Goal: Use online tool/utility: Utilize a website feature to perform a specific function

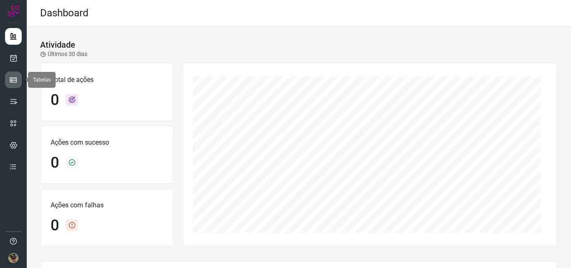
click at [13, 80] on icon at bounding box center [13, 80] width 8 height 8
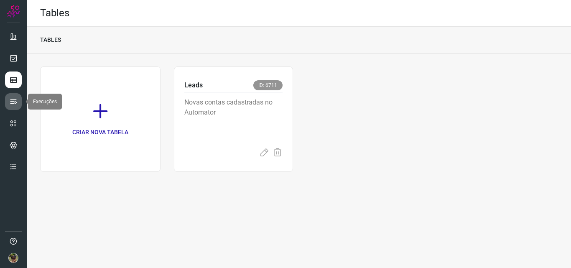
click at [8, 98] on link at bounding box center [13, 101] width 17 height 17
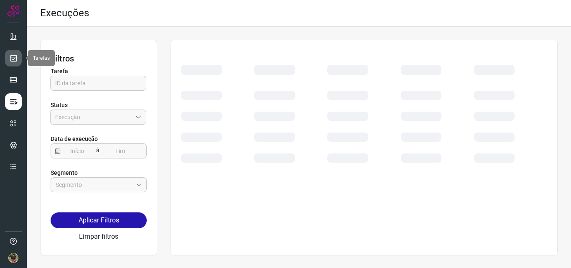
click at [15, 59] on icon at bounding box center [13, 58] width 9 height 8
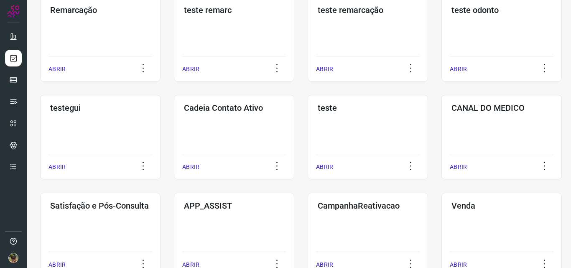
scroll to position [84, 0]
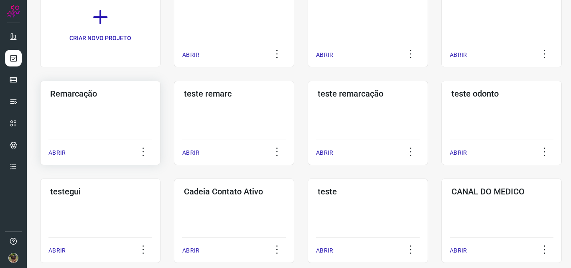
click at [174, 108] on div "Remarcação ABRIR" at bounding box center [234, 123] width 120 height 84
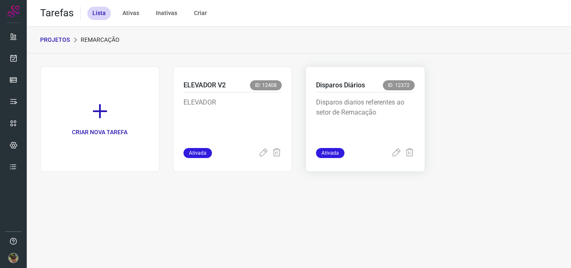
click at [338, 126] on p "Disparos diarios referentes ao setor de Remacação" at bounding box center [365, 118] width 99 height 42
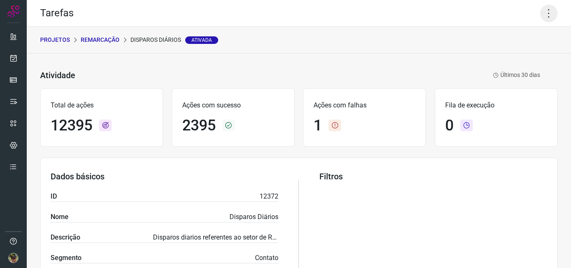
click at [546, 18] on icon at bounding box center [549, 14] width 18 height 18
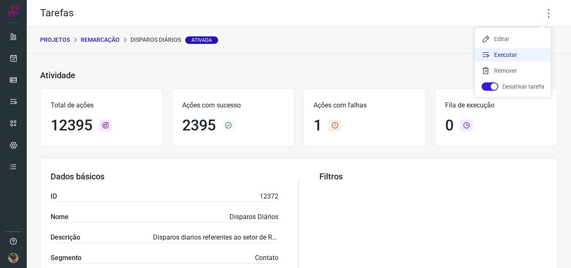
click at [517, 54] on li "Executar" at bounding box center [513, 54] width 76 height 13
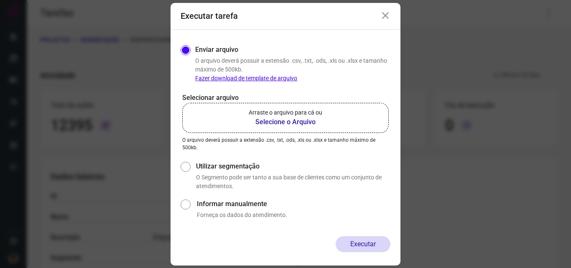
click at [292, 124] on b "Selecione o Arquivo" at bounding box center [286, 122] width 74 height 10
click at [0, 0] on input "Arraste o arquivo para cá ou Selecione o Arquivo" at bounding box center [0, 0] width 0 height 0
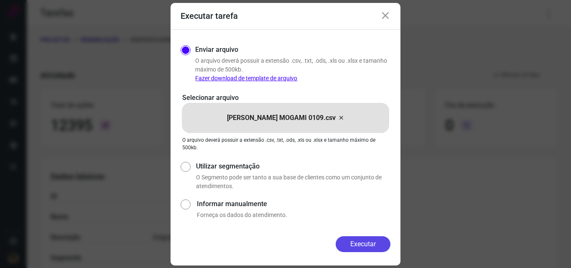
click at [376, 248] on button "Executar" at bounding box center [363, 244] width 55 height 16
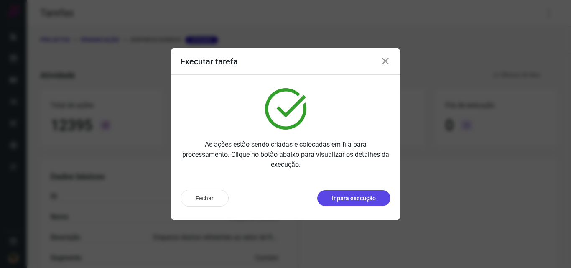
click at [371, 201] on p "Ir para execução" at bounding box center [354, 198] width 44 height 9
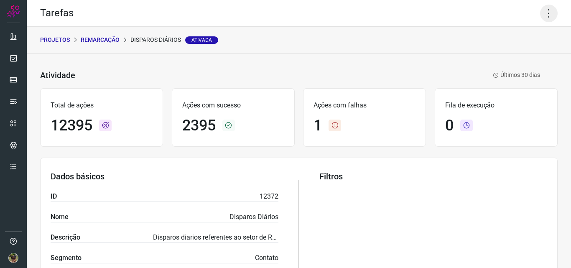
click at [540, 14] on icon at bounding box center [549, 14] width 18 height 18
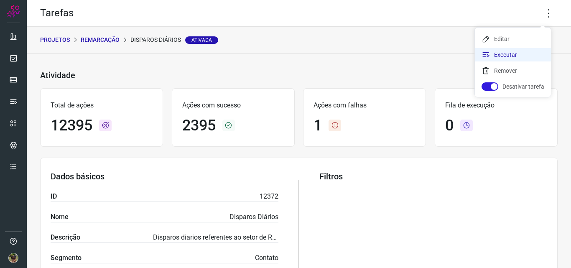
click at [499, 54] on li "Executar" at bounding box center [513, 54] width 76 height 13
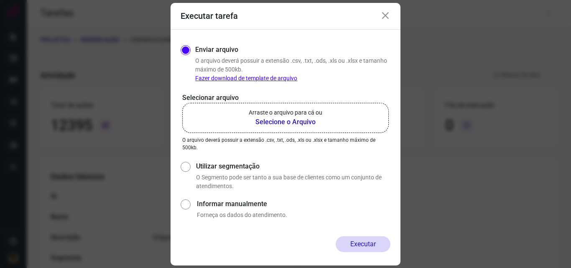
click at [301, 122] on b "Selecione o Arquivo" at bounding box center [286, 122] width 74 height 10
click at [0, 0] on input "Arraste o arquivo para cá ou Selecione o Arquivo" at bounding box center [0, 0] width 0 height 0
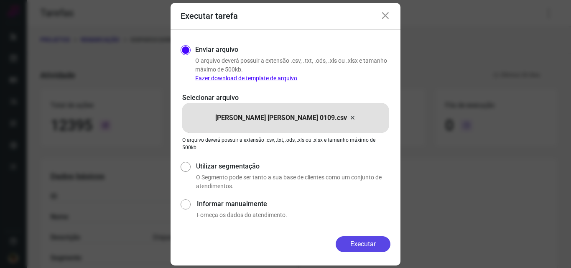
click at [368, 239] on button "Executar" at bounding box center [363, 244] width 55 height 16
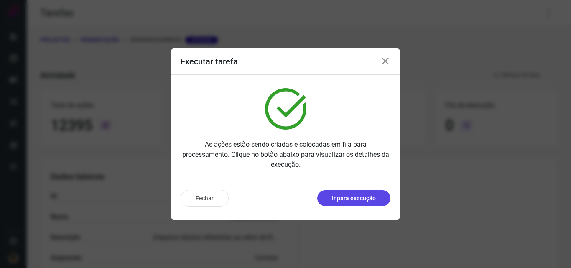
click at [358, 191] on button "Ir para execução" at bounding box center [353, 198] width 73 height 16
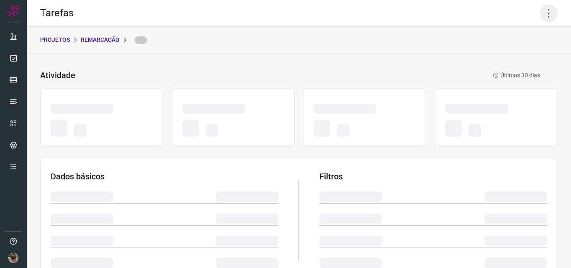
click at [540, 12] on icon at bounding box center [549, 14] width 18 height 18
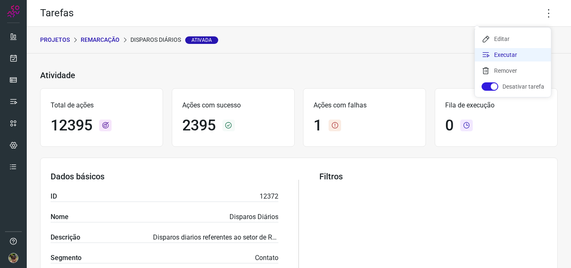
click at [512, 57] on li "Executar" at bounding box center [513, 54] width 76 height 13
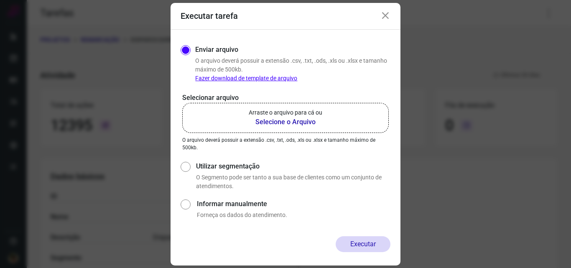
click at [353, 128] on label "Arraste o arquivo para cá ou Selecione o Arquivo" at bounding box center [285, 118] width 207 height 30
click at [0, 0] on input "Arraste o arquivo para cá ou Selecione o Arquivo" at bounding box center [0, 0] width 0 height 0
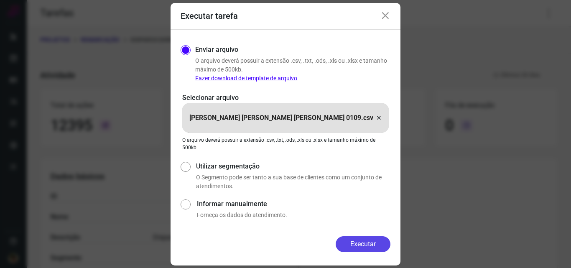
click at [380, 243] on button "Executar" at bounding box center [363, 244] width 55 height 16
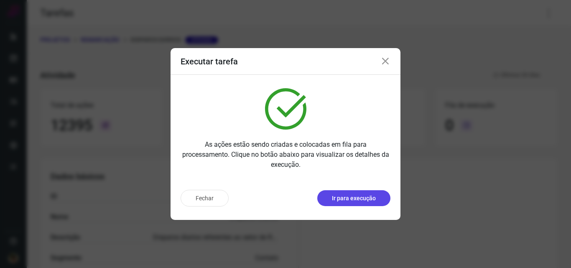
click at [373, 201] on p "Ir para execução" at bounding box center [354, 198] width 44 height 9
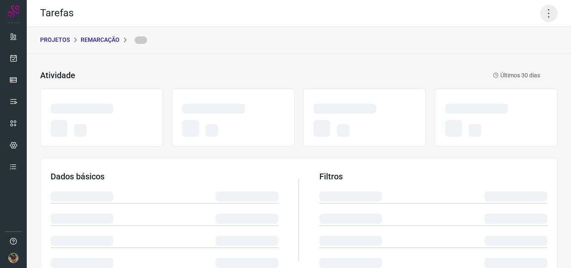
click at [545, 13] on icon at bounding box center [549, 14] width 18 height 18
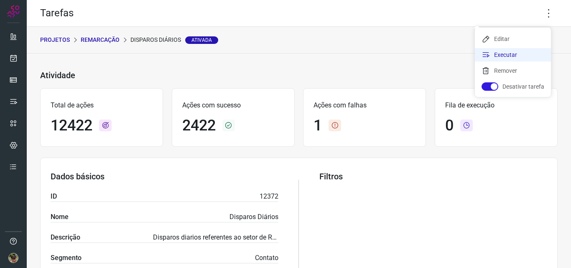
click at [496, 58] on li "Executar" at bounding box center [513, 54] width 76 height 13
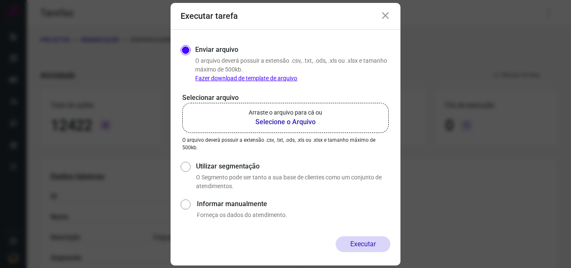
click at [324, 121] on label "Arraste o arquivo para cá ou Selecione o Arquivo" at bounding box center [285, 118] width 207 height 30
click at [0, 0] on input "Arraste o arquivo para cá ou Selecione o Arquivo" at bounding box center [0, 0] width 0 height 0
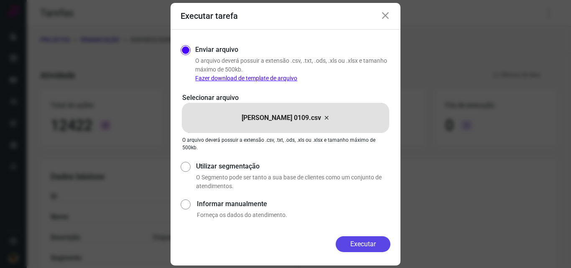
click at [370, 245] on button "Executar" at bounding box center [363, 244] width 55 height 16
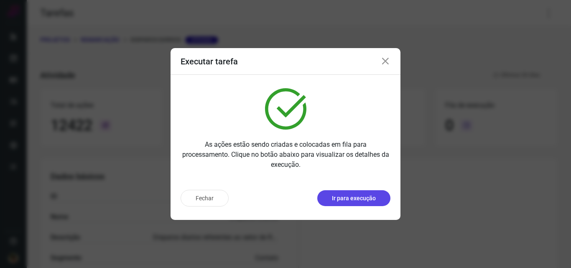
click at [375, 202] on p "Ir para execução" at bounding box center [354, 198] width 44 height 9
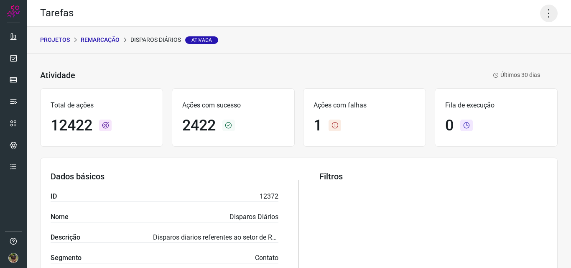
click at [541, 17] on icon at bounding box center [549, 14] width 18 height 18
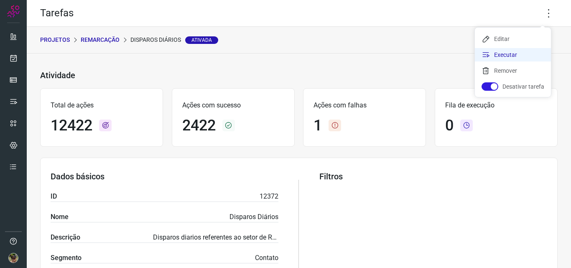
click at [498, 59] on li "Executar" at bounding box center [513, 54] width 76 height 13
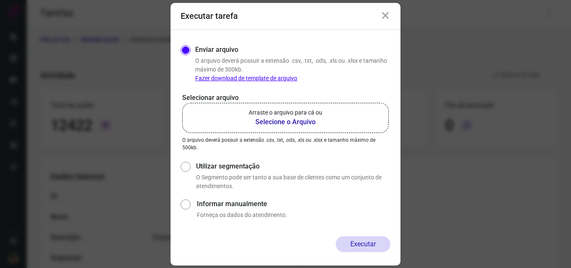
click at [301, 124] on b "Selecione o Arquivo" at bounding box center [286, 122] width 74 height 10
click at [0, 0] on input "Arraste o arquivo para cá ou Selecione o Arquivo" at bounding box center [0, 0] width 0 height 0
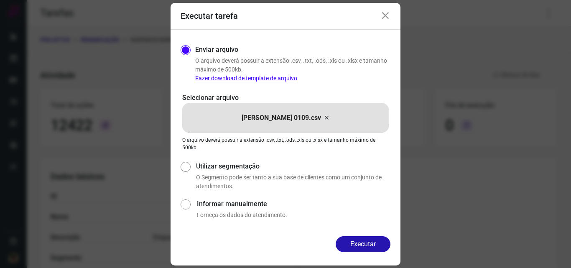
click at [366, 254] on div "Executar" at bounding box center [286, 250] width 230 height 29
click at [368, 250] on button "Executar" at bounding box center [363, 244] width 55 height 16
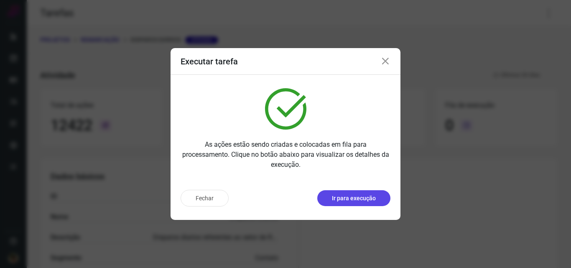
click at [333, 205] on button "Ir para execução" at bounding box center [353, 198] width 73 height 16
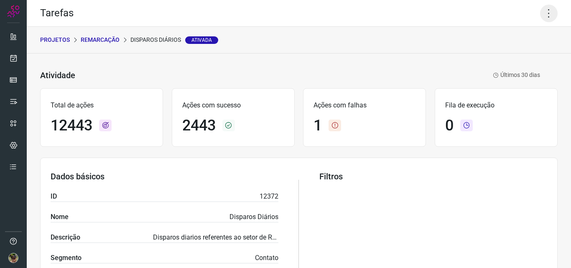
click at [540, 10] on icon at bounding box center [549, 14] width 18 height 18
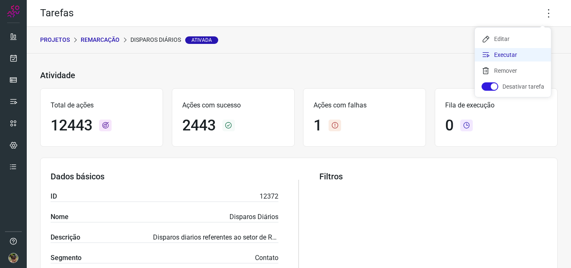
click at [497, 53] on li "Executar" at bounding box center [513, 54] width 76 height 13
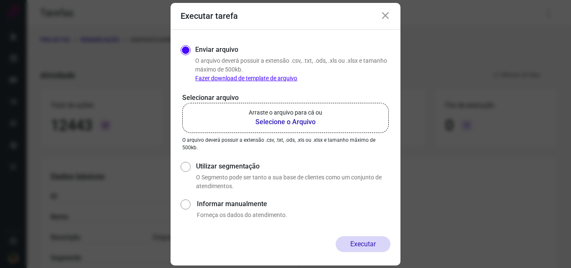
click at [301, 108] on p "Arraste o arquivo para cá ou" at bounding box center [286, 112] width 74 height 9
click at [0, 0] on input "Arraste o arquivo para cá ou Selecione o Arquivo" at bounding box center [0, 0] width 0 height 0
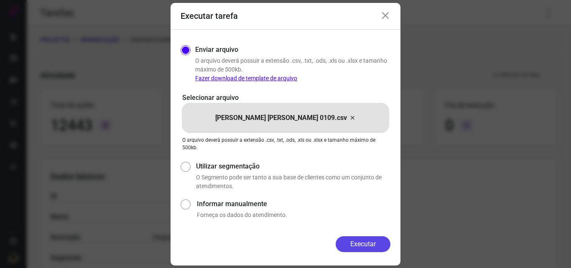
click at [380, 240] on button "Executar" at bounding box center [363, 244] width 55 height 16
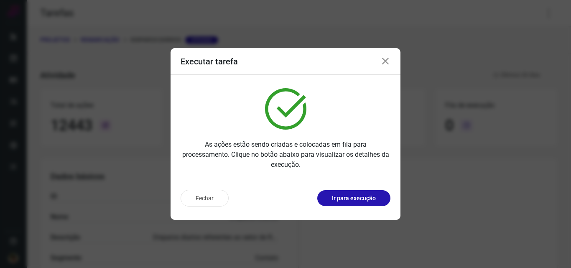
click at [357, 204] on button "Ir para execução" at bounding box center [353, 198] width 73 height 16
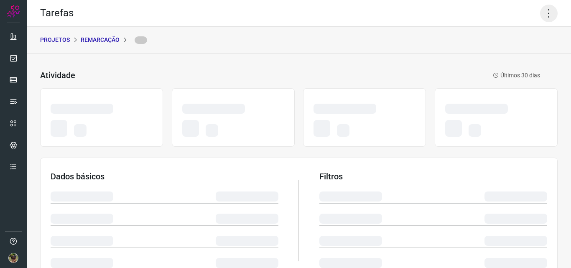
click at [545, 16] on icon at bounding box center [549, 14] width 18 height 18
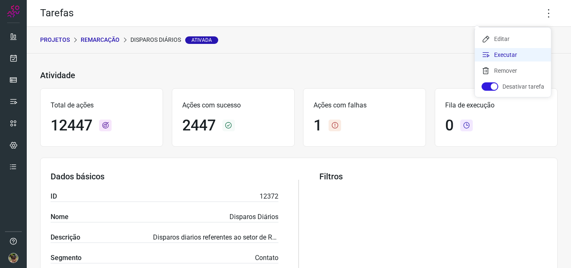
click at [494, 57] on li "Executar" at bounding box center [513, 54] width 76 height 13
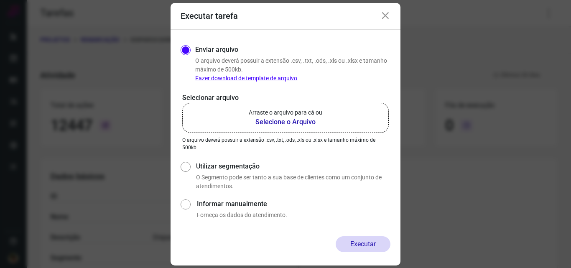
click at [310, 114] on p "Arraste o arquivo para cá ou" at bounding box center [286, 112] width 74 height 9
click at [0, 0] on input "Arraste o arquivo para cá ou Selecione o Arquivo" at bounding box center [0, 0] width 0 height 0
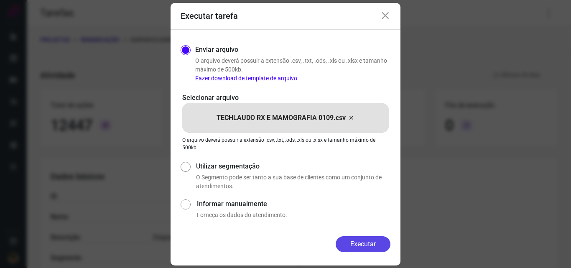
click at [374, 251] on button "Executar" at bounding box center [363, 244] width 55 height 16
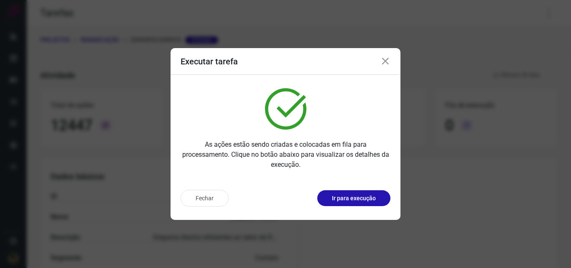
click at [366, 202] on p "Ir para execução" at bounding box center [354, 198] width 44 height 9
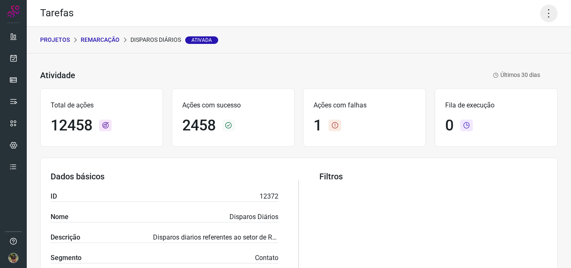
click at [545, 17] on icon at bounding box center [549, 14] width 18 height 18
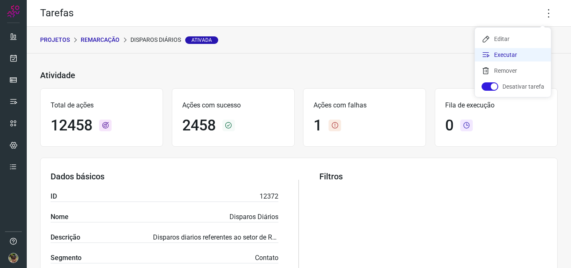
click at [503, 58] on li "Executar" at bounding box center [513, 54] width 76 height 13
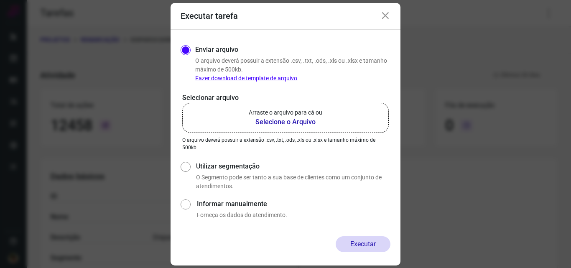
click at [286, 128] on label "Arraste o arquivo para cá ou Selecione o Arquivo" at bounding box center [285, 118] width 207 height 30
click at [0, 0] on input "Arraste o arquivo para cá ou Selecione o Arquivo" at bounding box center [0, 0] width 0 height 0
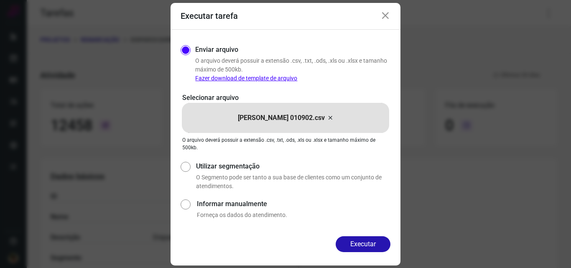
click at [334, 118] on icon at bounding box center [330, 118] width 7 height 10
click at [0, 0] on input "Daniela Altoé Fontes 010902.csv" at bounding box center [0, 0] width 0 height 0
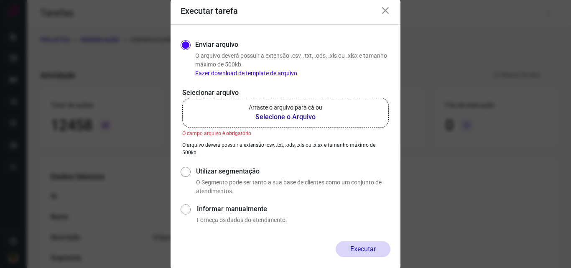
click at [384, 10] on icon at bounding box center [386, 11] width 10 height 10
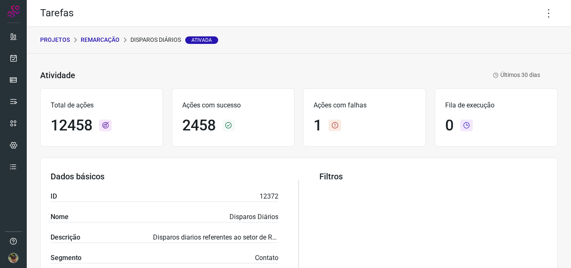
click at [114, 43] on p "Remarcação" at bounding box center [100, 40] width 39 height 9
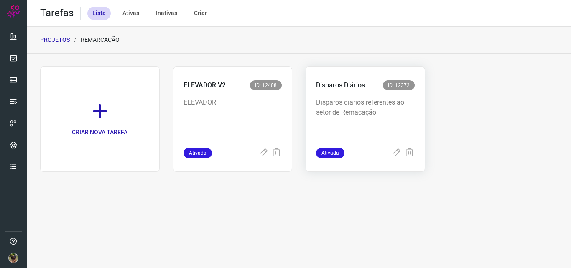
click at [357, 98] on p "Disparos diarios referentes ao setor de Remacação" at bounding box center [365, 118] width 99 height 42
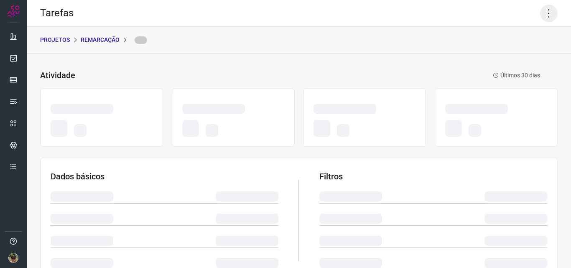
click at [549, 16] on icon at bounding box center [549, 14] width 18 height 18
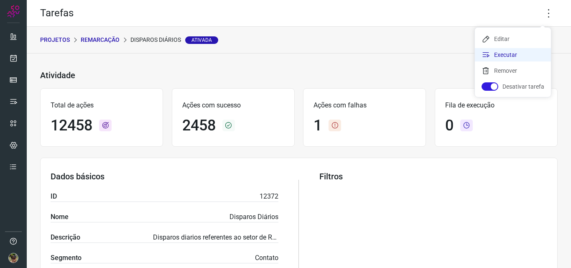
click at [505, 58] on li "Executar" at bounding box center [513, 54] width 76 height 13
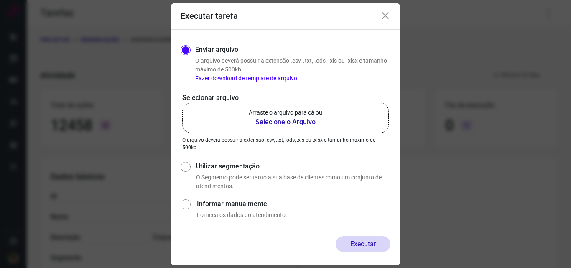
click at [296, 128] on label "Arraste o arquivo para cá ou Selecione o Arquivo" at bounding box center [285, 118] width 207 height 30
click at [0, 0] on input "Arraste o arquivo para cá ou Selecione o Arquivo" at bounding box center [0, 0] width 0 height 0
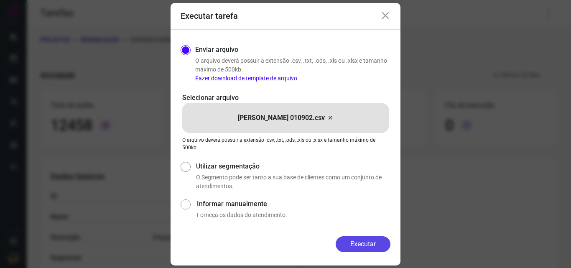
click at [350, 240] on button "Executar" at bounding box center [363, 244] width 55 height 16
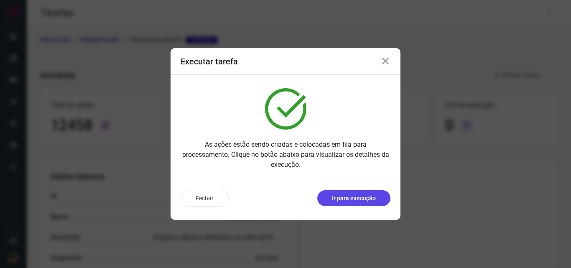
click at [358, 205] on button "Ir para execução" at bounding box center [353, 198] width 73 height 16
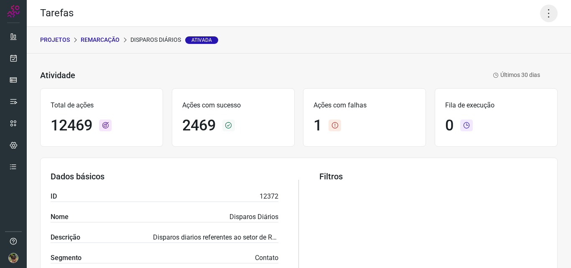
drag, startPoint x: 550, startPoint y: 18, endPoint x: 545, endPoint y: 17, distance: 5.6
click at [550, 18] on icon at bounding box center [549, 14] width 18 height 18
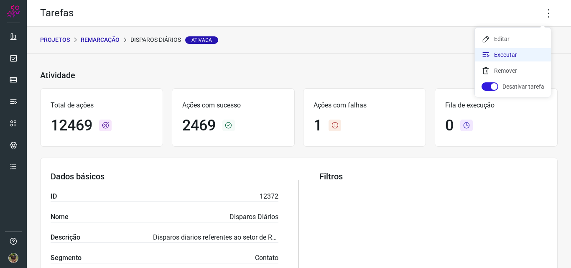
click at [491, 56] on li "Executar" at bounding box center [513, 54] width 76 height 13
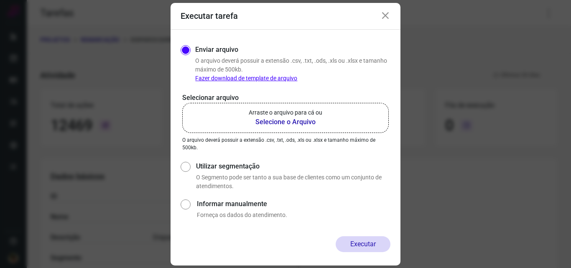
click at [248, 128] on label "Arraste o arquivo para cá ou Selecione o Arquivo" at bounding box center [285, 118] width 207 height 30
click at [0, 0] on input "Arraste o arquivo para cá ou Selecione o Arquivo" at bounding box center [0, 0] width 0 height 0
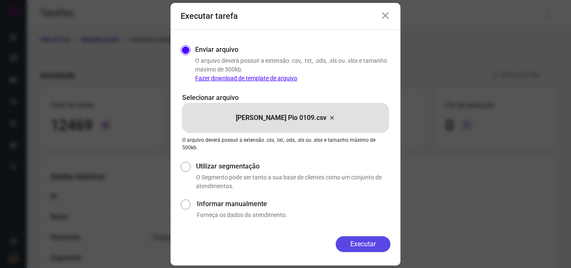
click at [365, 239] on button "Executar" at bounding box center [363, 244] width 55 height 16
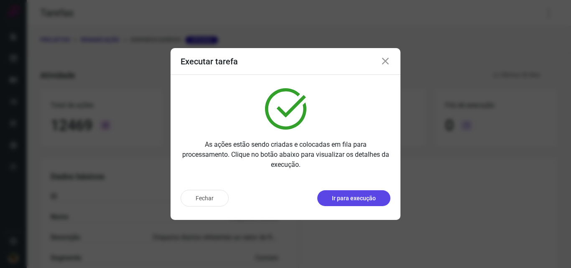
click at [376, 205] on button "Ir para execução" at bounding box center [353, 198] width 73 height 16
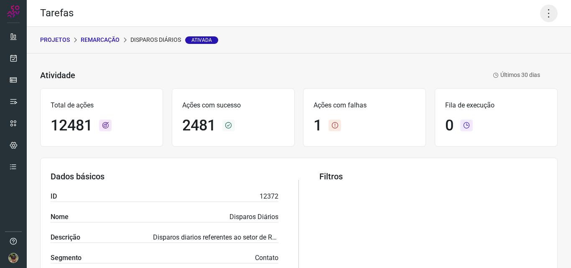
click at [545, 16] on icon at bounding box center [549, 14] width 18 height 18
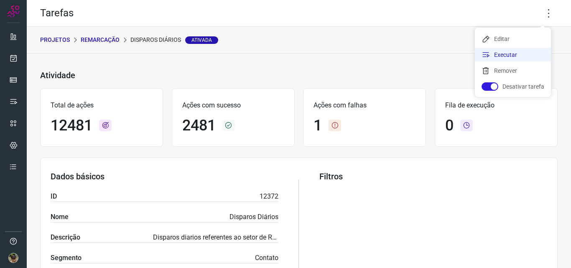
click at [522, 53] on li "Executar" at bounding box center [513, 54] width 76 height 13
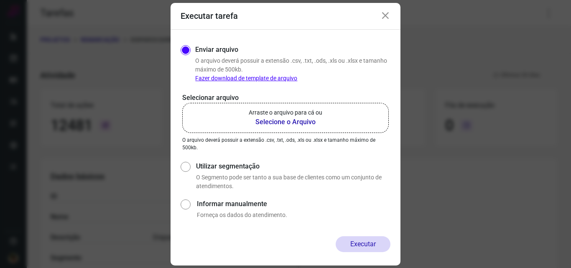
click at [282, 115] on p "Arraste o arquivo para cá ou" at bounding box center [286, 112] width 74 height 9
click at [0, 0] on input "Arraste o arquivo para cá ou Selecione o Arquivo" at bounding box center [0, 0] width 0 height 0
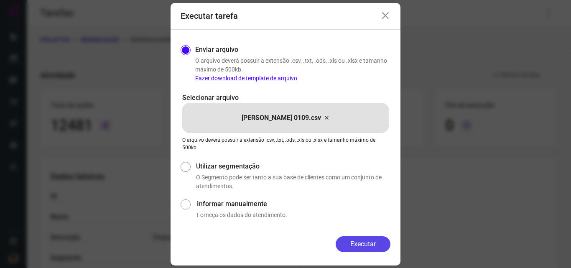
click at [357, 240] on button "Executar" at bounding box center [363, 244] width 55 height 16
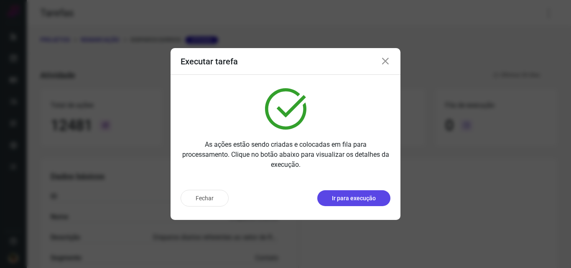
click at [376, 200] on p "Ir para execução" at bounding box center [354, 198] width 44 height 9
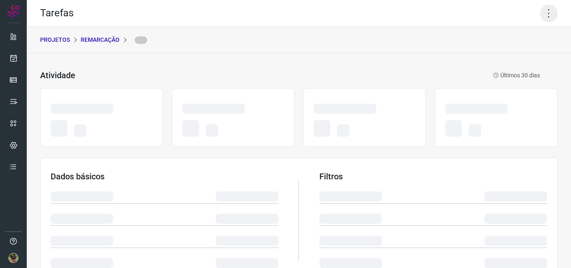
click at [545, 13] on icon at bounding box center [549, 14] width 18 height 18
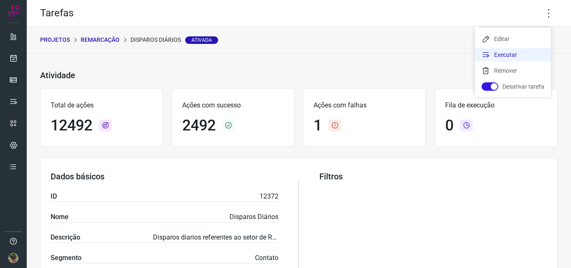
click at [509, 58] on li "Executar" at bounding box center [513, 54] width 76 height 13
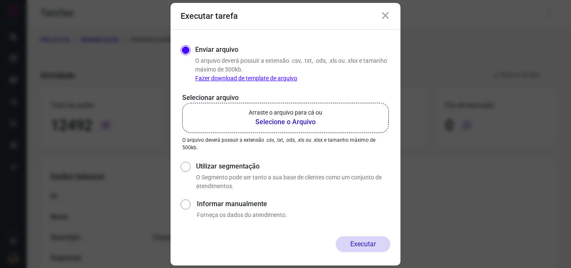
click at [294, 128] on label "Arraste o arquivo para cá ou Selecione o Arquivo" at bounding box center [285, 118] width 207 height 30
click at [0, 0] on input "Arraste o arquivo para cá ou Selecione o Arquivo" at bounding box center [0, 0] width 0 height 0
click at [302, 105] on label "Arraste o arquivo para cá ou Selecione o Arquivo" at bounding box center [285, 118] width 207 height 30
click at [0, 0] on input "Arraste o arquivo para cá ou Selecione o Arquivo" at bounding box center [0, 0] width 0 height 0
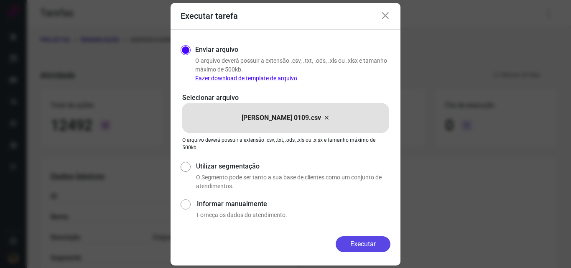
click at [376, 246] on button "Executar" at bounding box center [363, 244] width 55 height 16
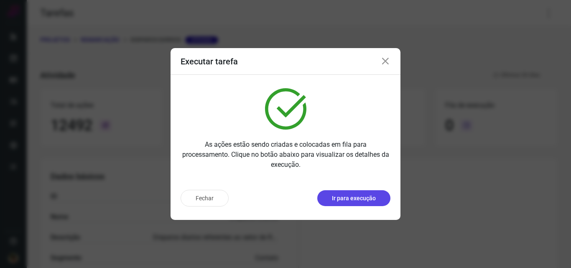
click at [361, 202] on p "Ir para execução" at bounding box center [354, 198] width 44 height 9
